Goal: Task Accomplishment & Management: Manage account settings

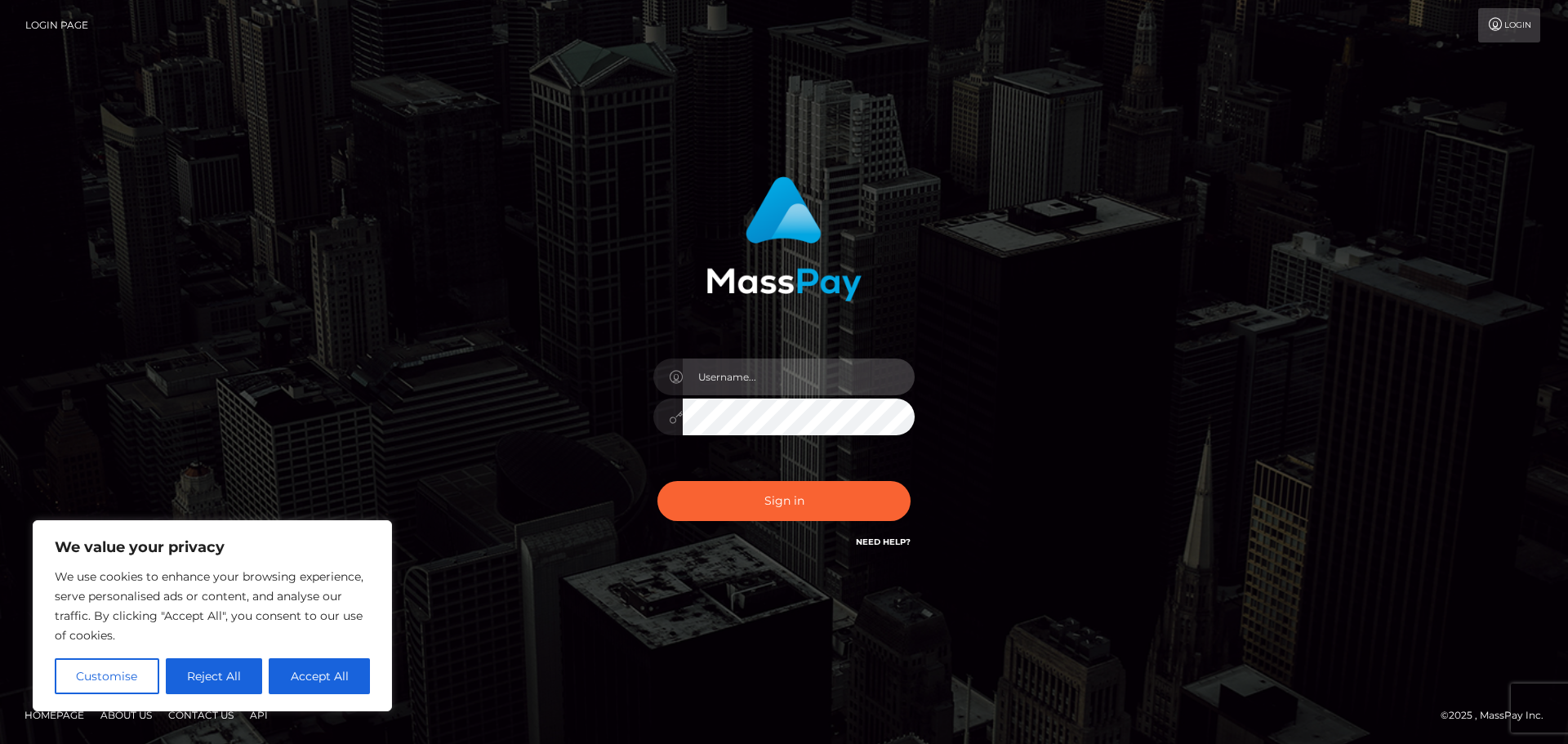
click at [739, 370] on input "text" at bounding box center [799, 377] width 232 height 36
type input "puffgoddess111@gmail.com"
click at [657, 481] on button "Sign in" at bounding box center [784, 501] width 254 height 40
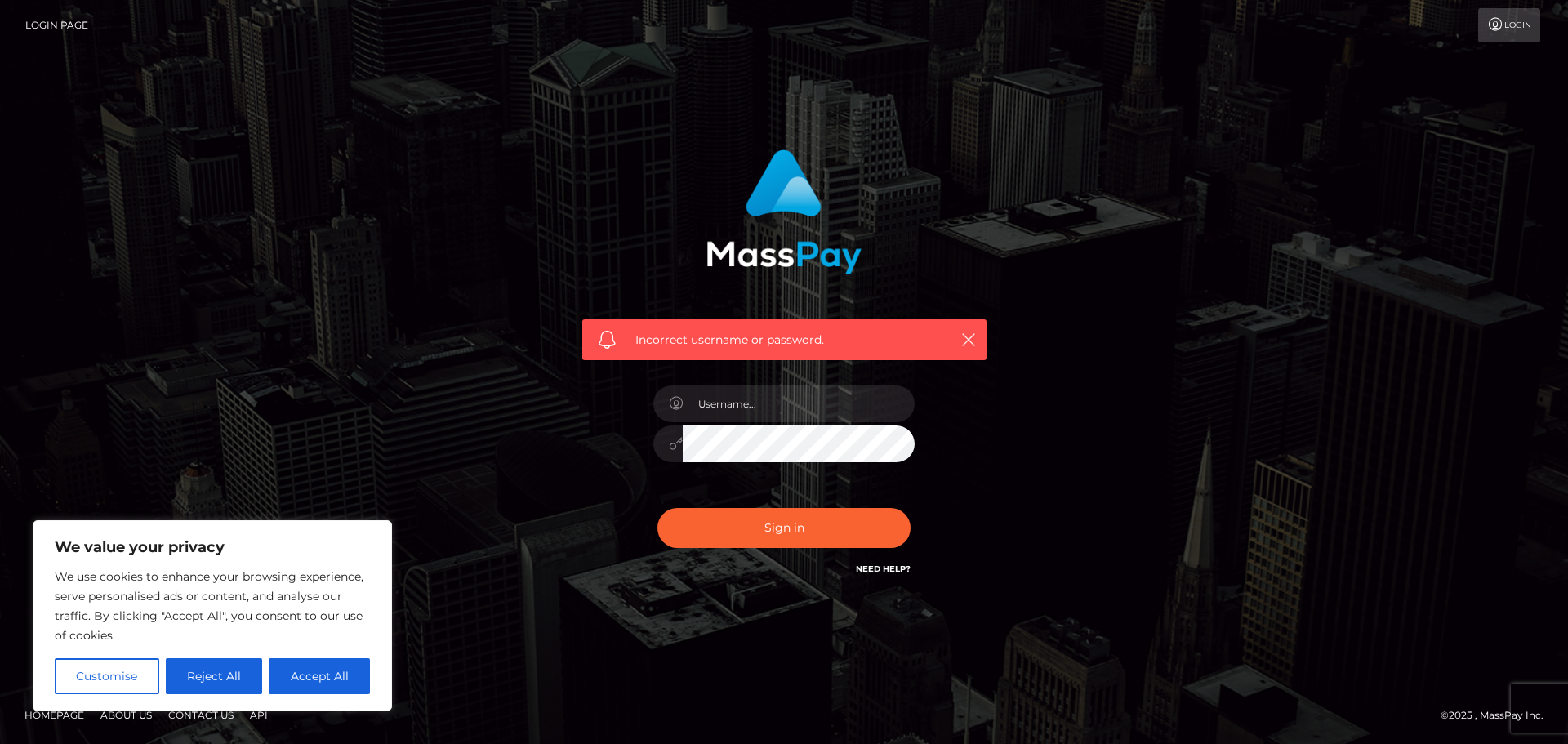
click at [239, 672] on button "Reject All" at bounding box center [214, 676] width 98 height 36
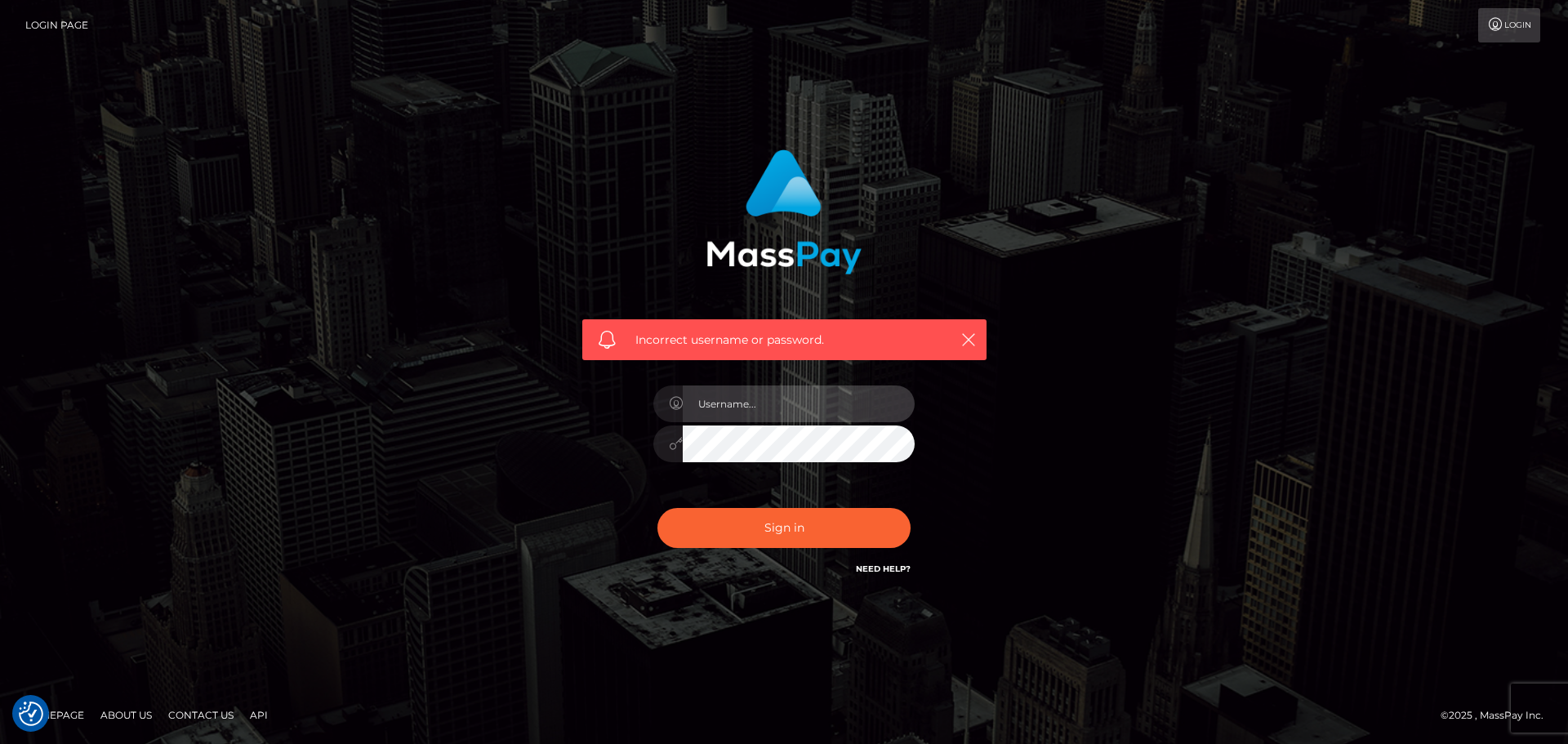
click at [761, 414] on input "text" at bounding box center [799, 404] width 232 height 36
type input "puffgoddess111@gmail.com"
click at [657, 508] on button "Sign in" at bounding box center [784, 528] width 254 height 40
click at [731, 406] on input "text" at bounding box center [799, 404] width 232 height 36
type input "puffgoddess111@gmail.com"
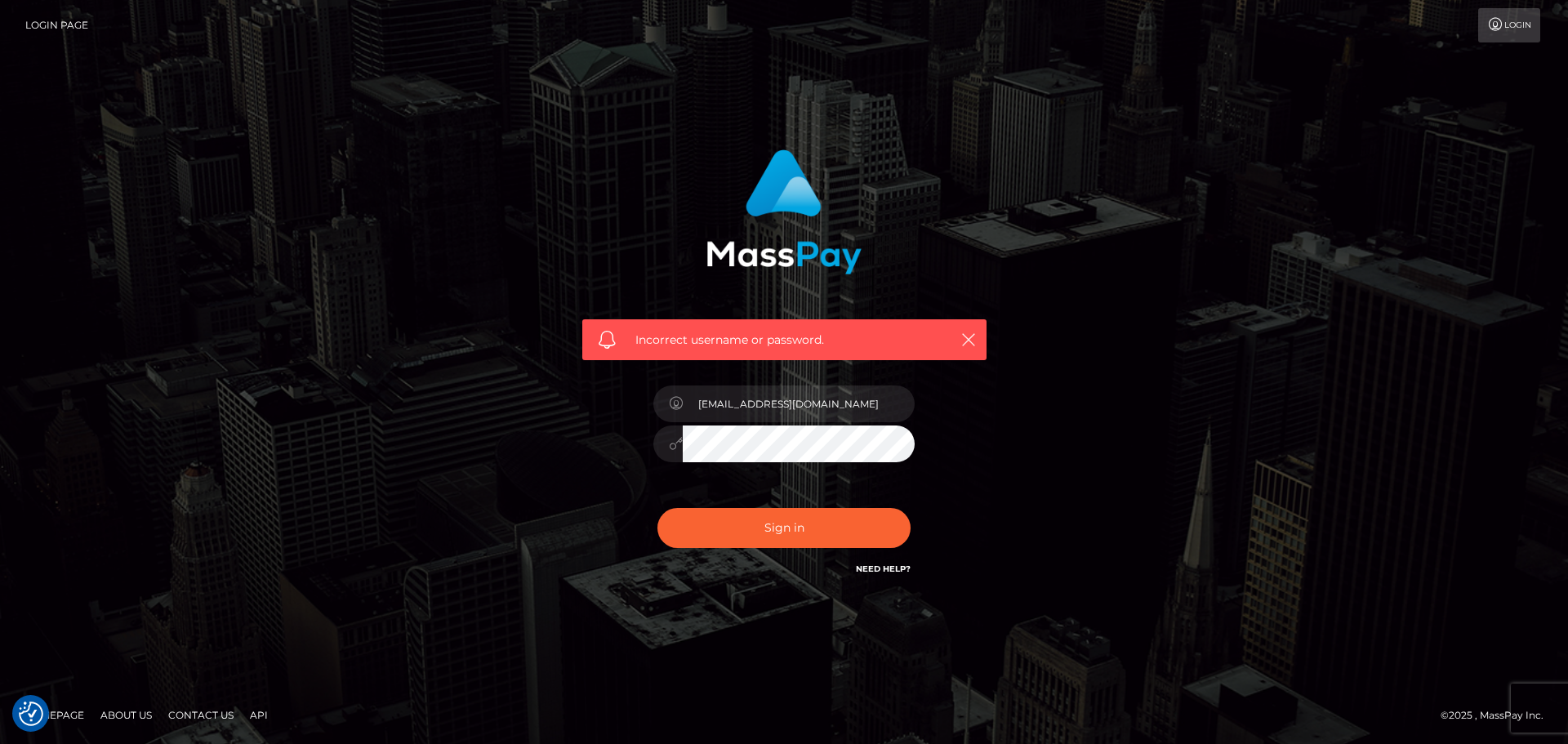
click at [657, 508] on button "Sign in" at bounding box center [784, 528] width 254 height 40
click at [880, 567] on link "Need Help?" at bounding box center [883, 568] width 55 height 11
click at [872, 569] on link "Need Help?" at bounding box center [883, 568] width 55 height 11
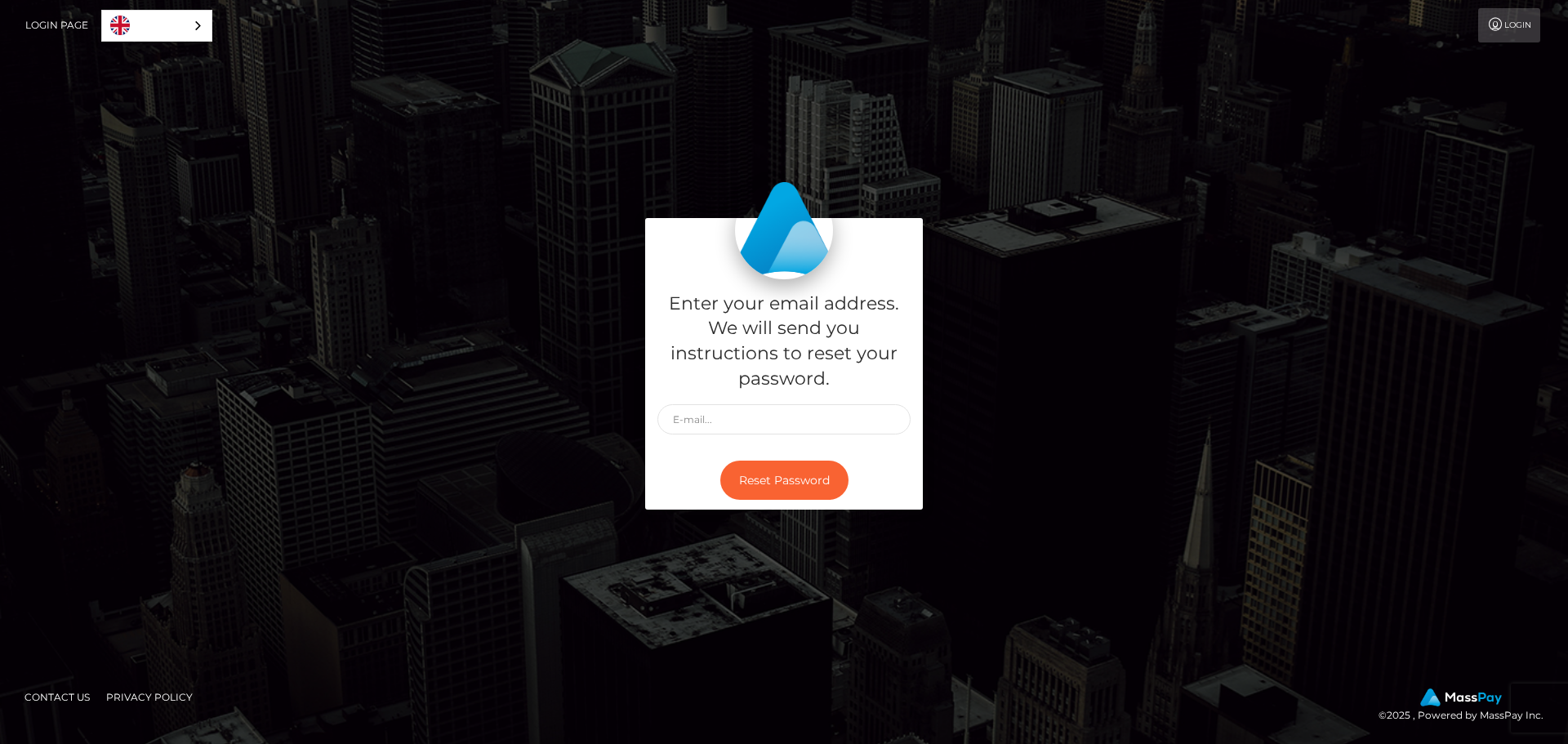
click at [54, 24] on link "Login Page" at bounding box center [56, 26] width 63 height 34
